Goal: Download file/media

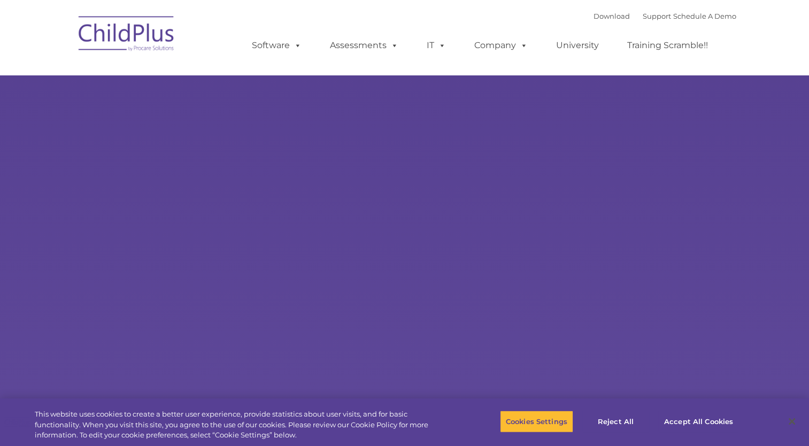
select select "MEDIUM"
click at [705, 419] on button "Accept All Cookies" at bounding box center [698, 421] width 81 height 22
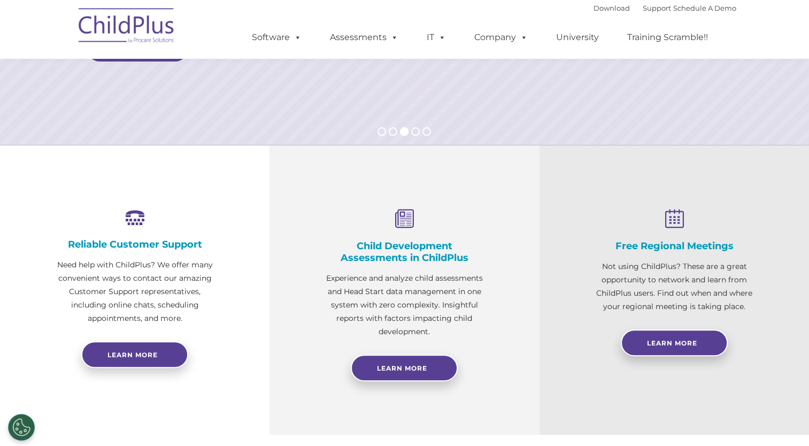
scroll to position [582, 0]
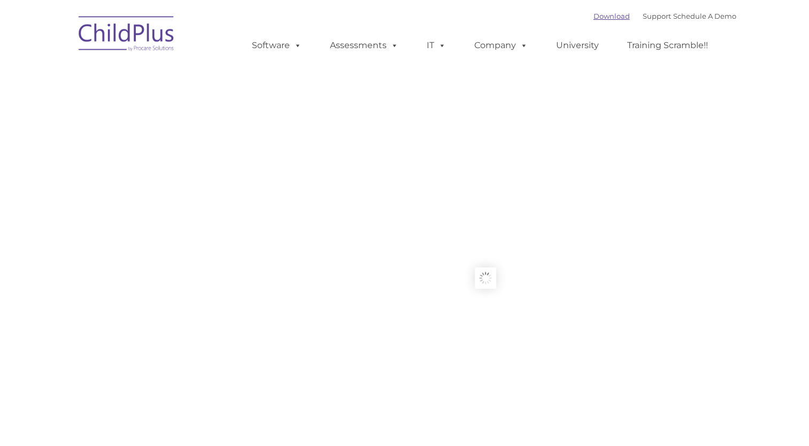
click at [600, 16] on link "Download" at bounding box center [612, 16] width 36 height 9
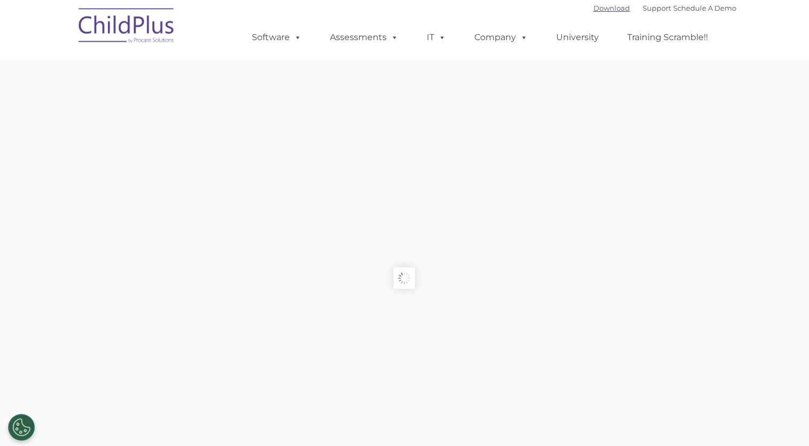
type input ""
